Goal: Transaction & Acquisition: Purchase product/service

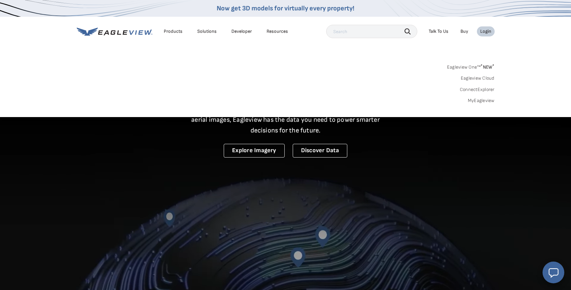
click at [481, 102] on link "MyEagleview" at bounding box center [481, 101] width 27 height 6
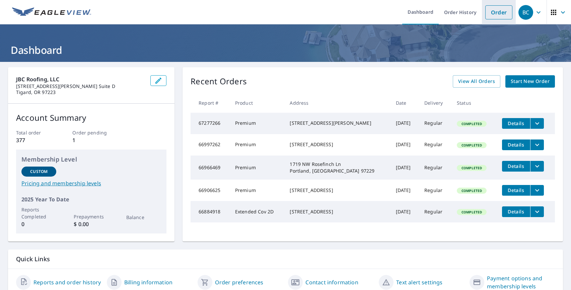
click at [499, 11] on link "Order" at bounding box center [498, 12] width 27 height 14
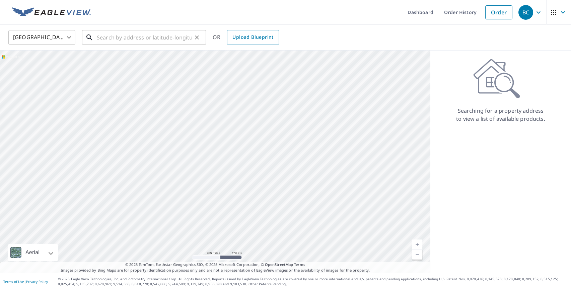
click at [128, 41] on input "text" at bounding box center [144, 37] width 95 height 19
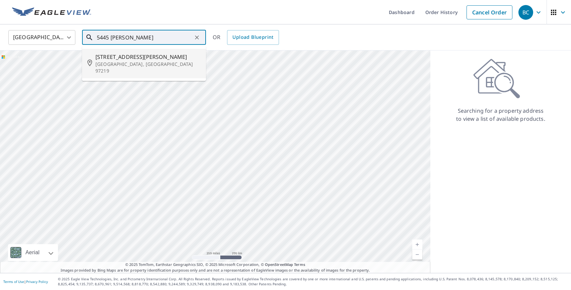
click at [130, 56] on span "5445 Sw Hume St" at bounding box center [147, 57] width 105 height 8
type input "5445 Sw Hume St Portland, OR 97219"
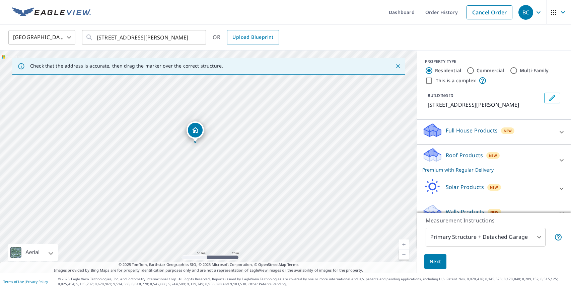
drag, startPoint x: 122, startPoint y: 191, endPoint x: 189, endPoint y: 188, distance: 67.1
click at [189, 188] on div "5445 SW Hume St Portland, OR 97219" at bounding box center [208, 162] width 417 height 223
drag, startPoint x: 197, startPoint y: 160, endPoint x: 183, endPoint y: 184, distance: 27.8
click at [183, 184] on div "5445 SW Hume St Portland, OR 97219" at bounding box center [208, 162] width 417 height 223
click at [469, 161] on div "Roof Products New Premium with Regular Delivery" at bounding box center [487, 160] width 131 height 26
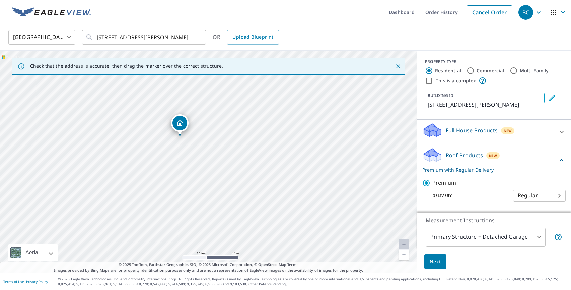
click at [438, 264] on span "Next" at bounding box center [435, 262] width 11 height 8
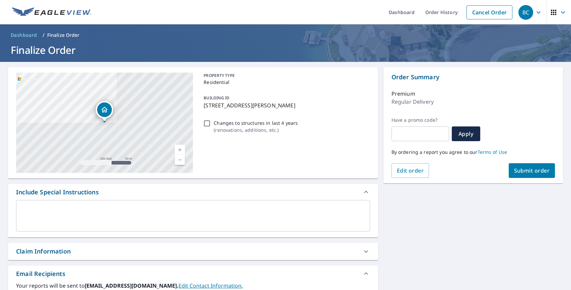
click at [542, 169] on span "Submit order" at bounding box center [532, 170] width 36 height 7
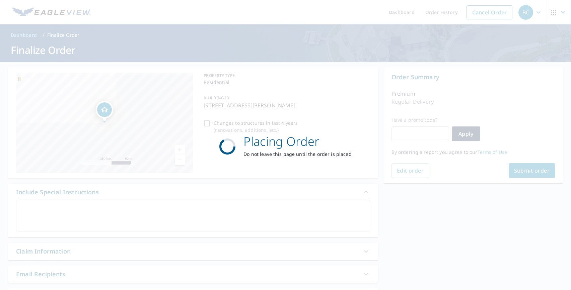
checkbox input "true"
